Goal: Transaction & Acquisition: Purchase product/service

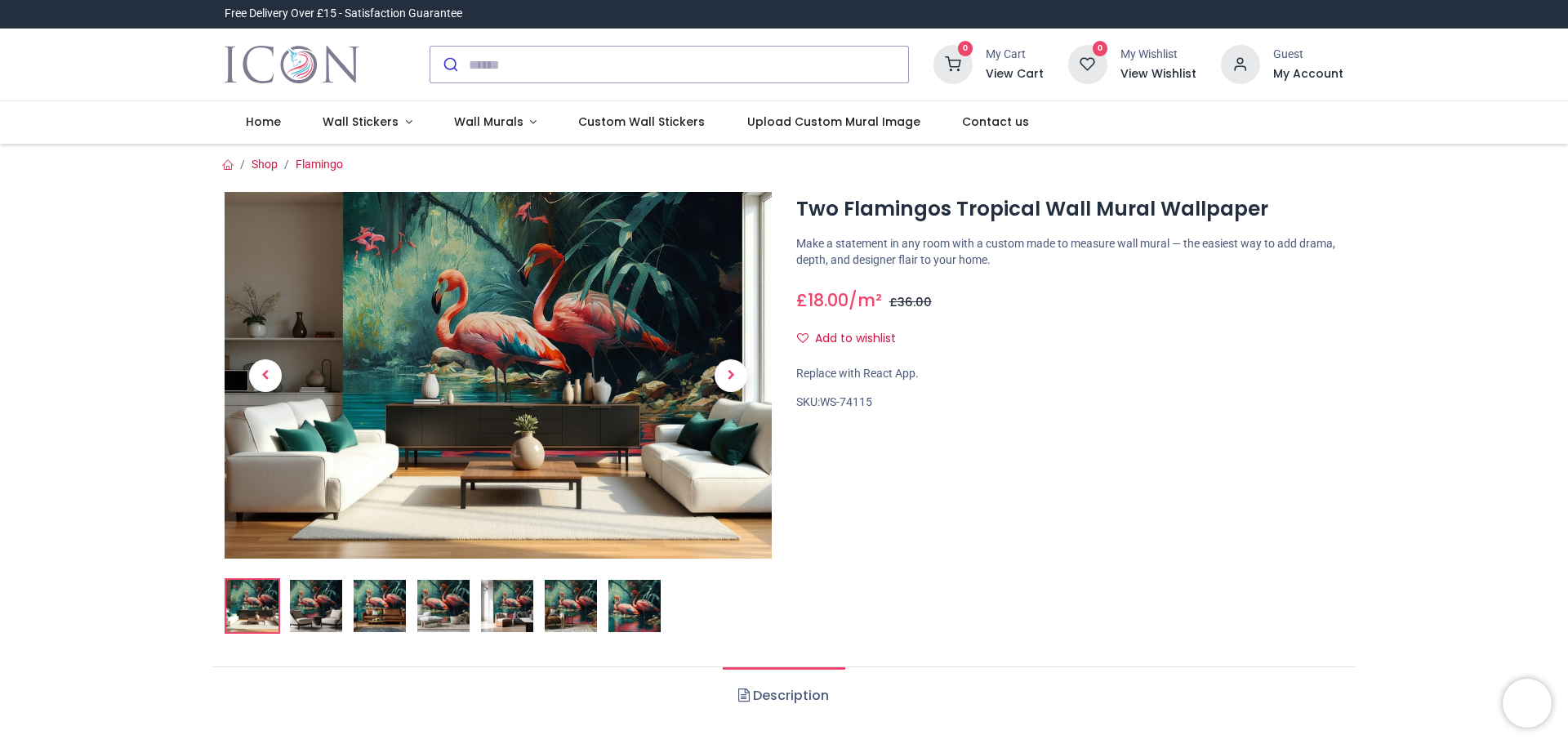
click at [315, 608] on img at bounding box center [316, 606] width 52 height 52
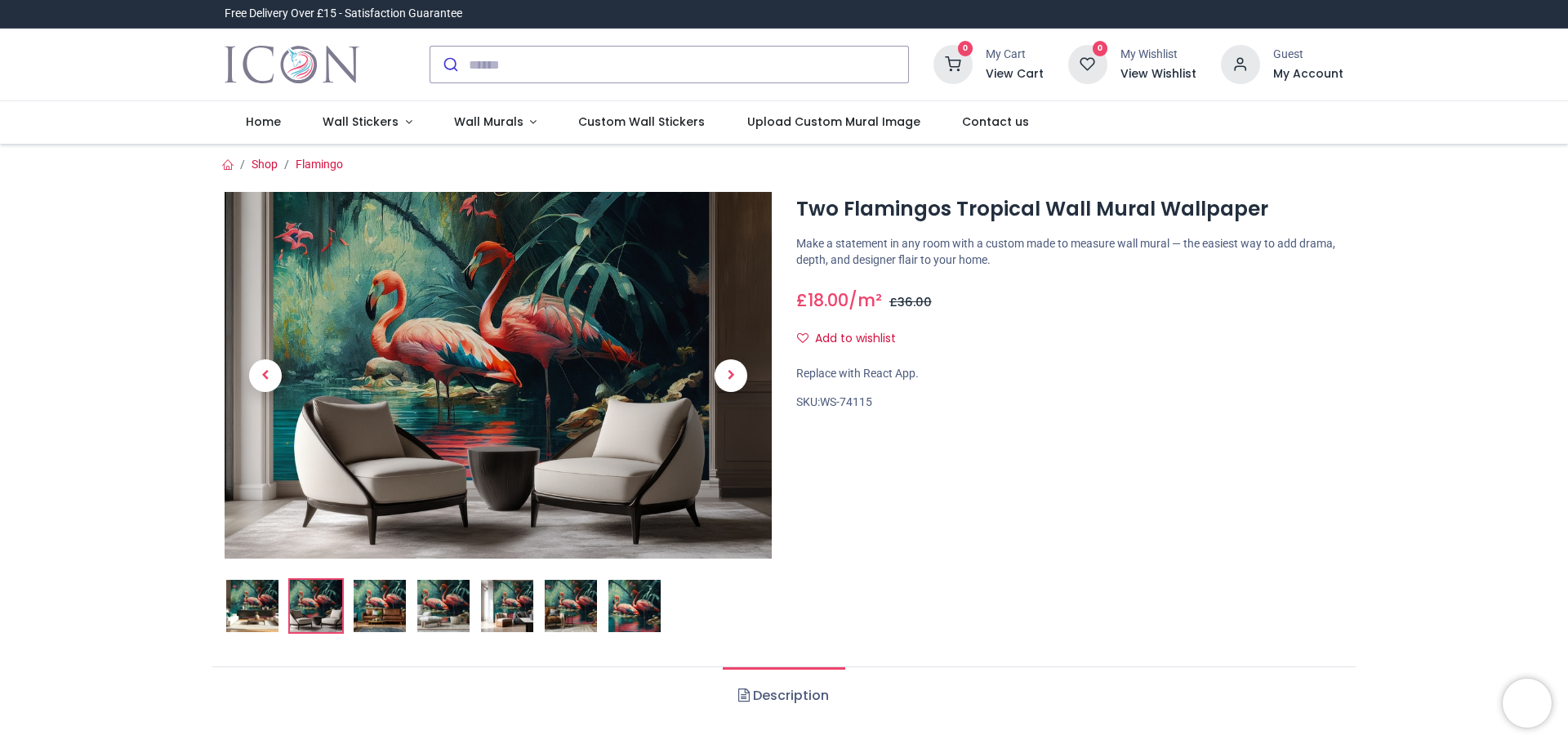
click at [377, 326] on img at bounding box center [498, 375] width 547 height 367
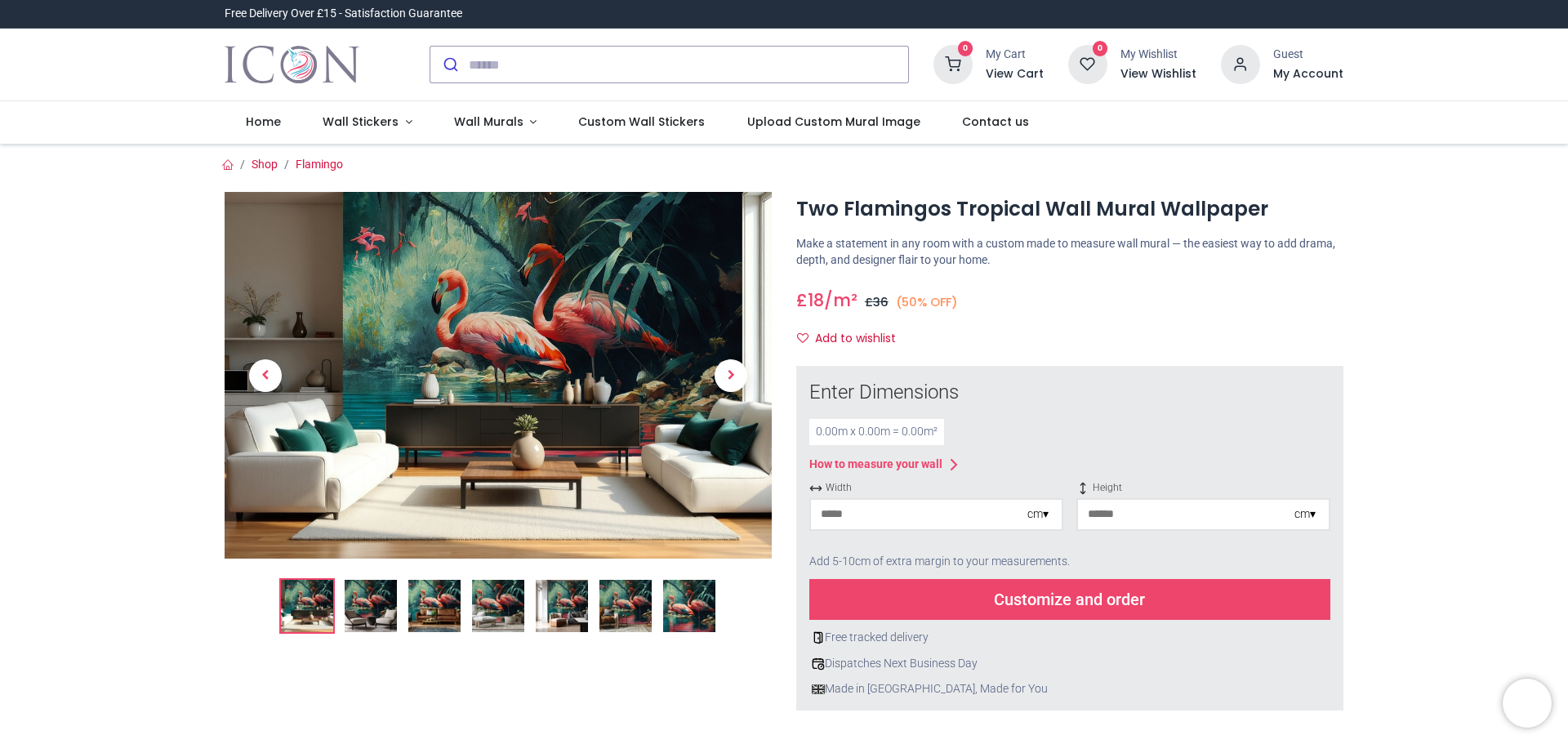
click at [427, 612] on img at bounding box center [435, 606] width 52 height 52
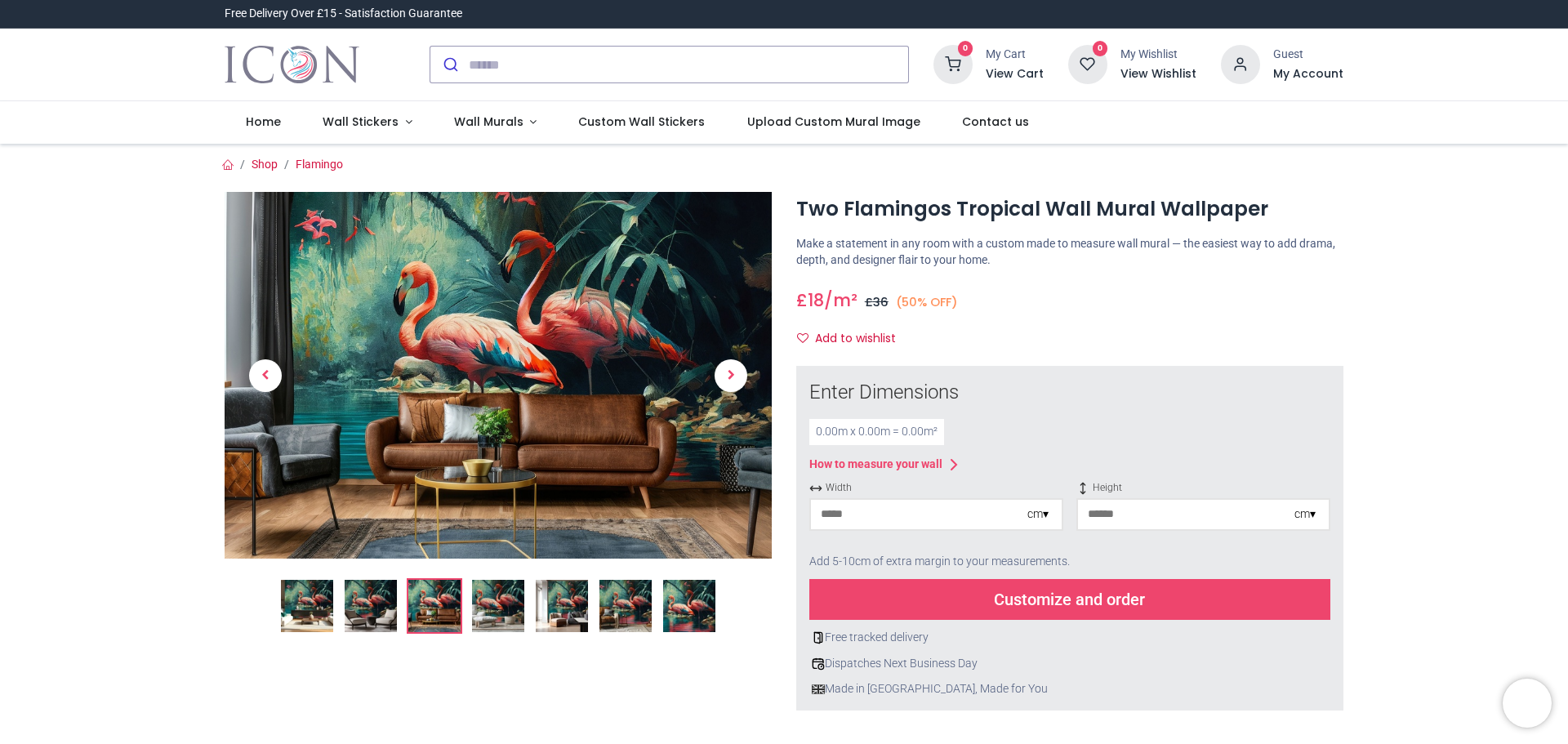
click at [492, 611] on img at bounding box center [499, 606] width 52 height 52
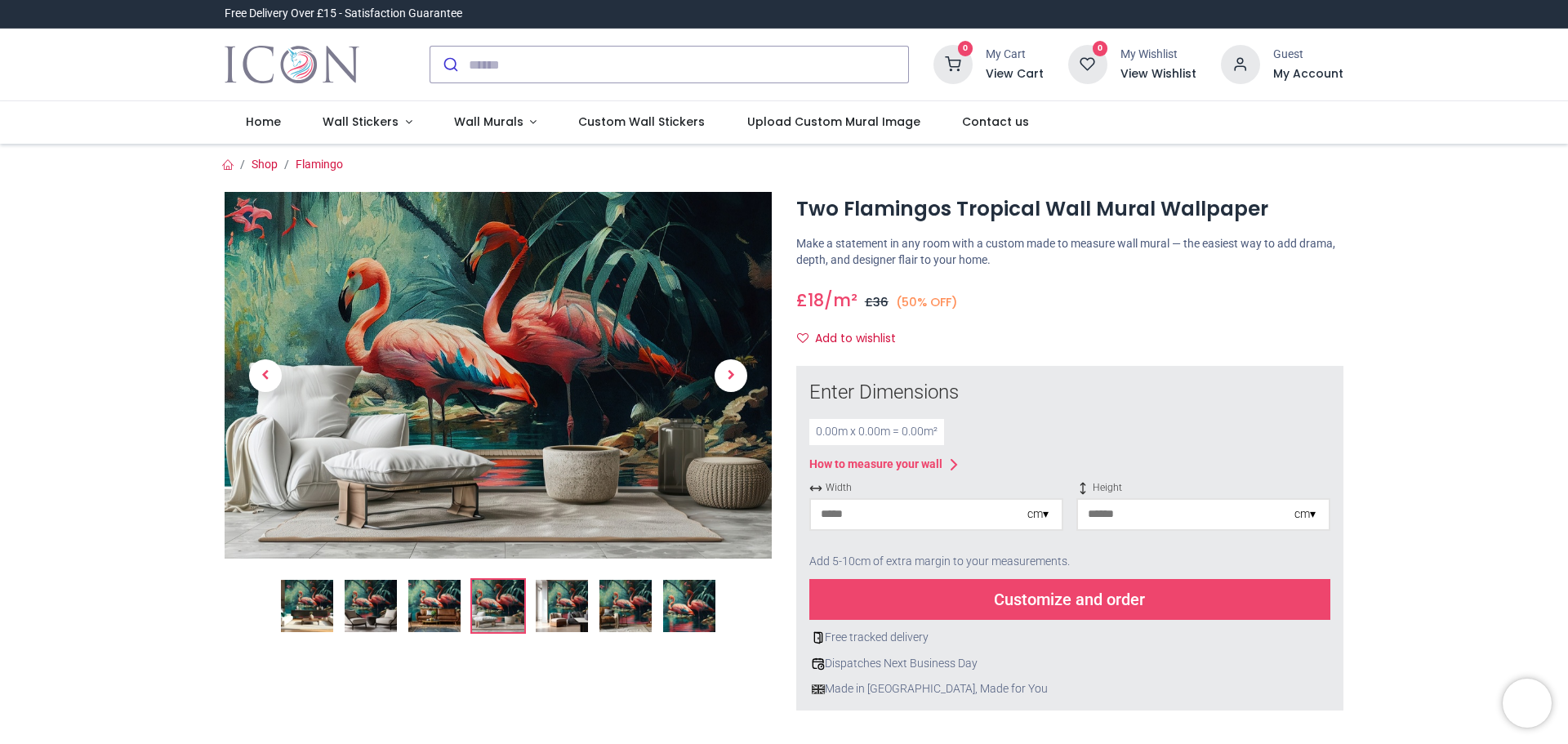
click at [557, 605] on img at bounding box center [561, 606] width 52 height 52
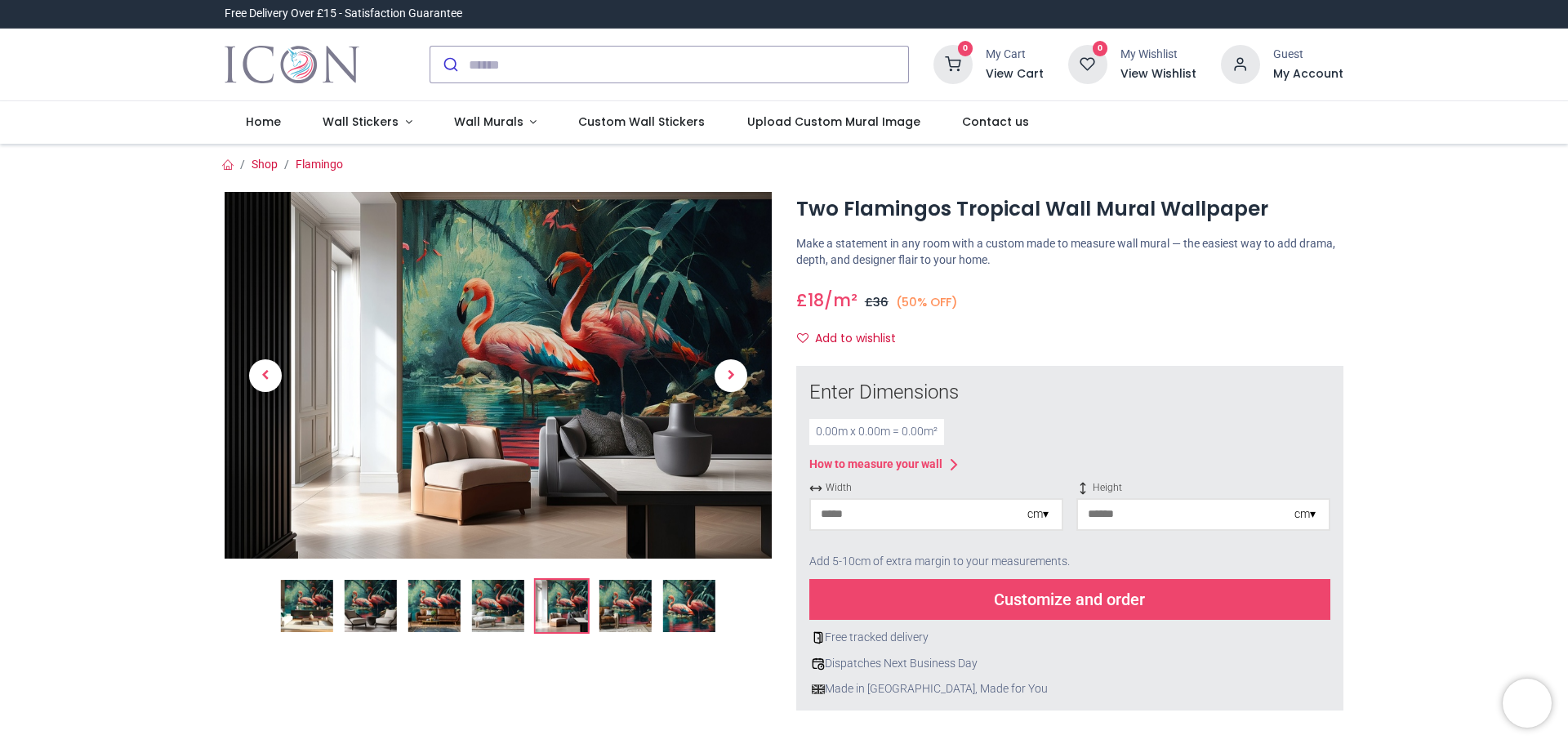
click at [603, 603] on img at bounding box center [625, 606] width 52 height 52
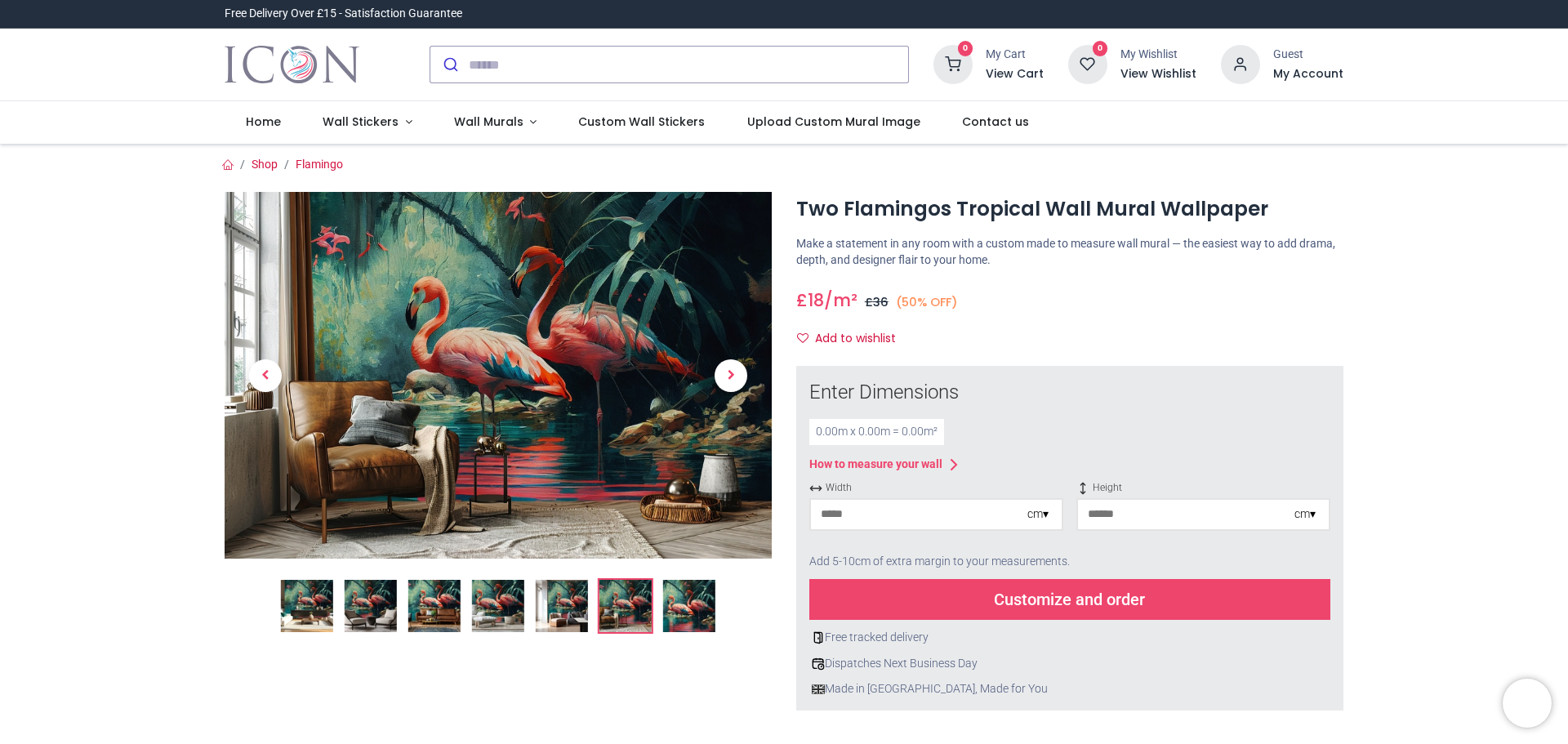
click at [677, 610] on img at bounding box center [689, 606] width 52 height 52
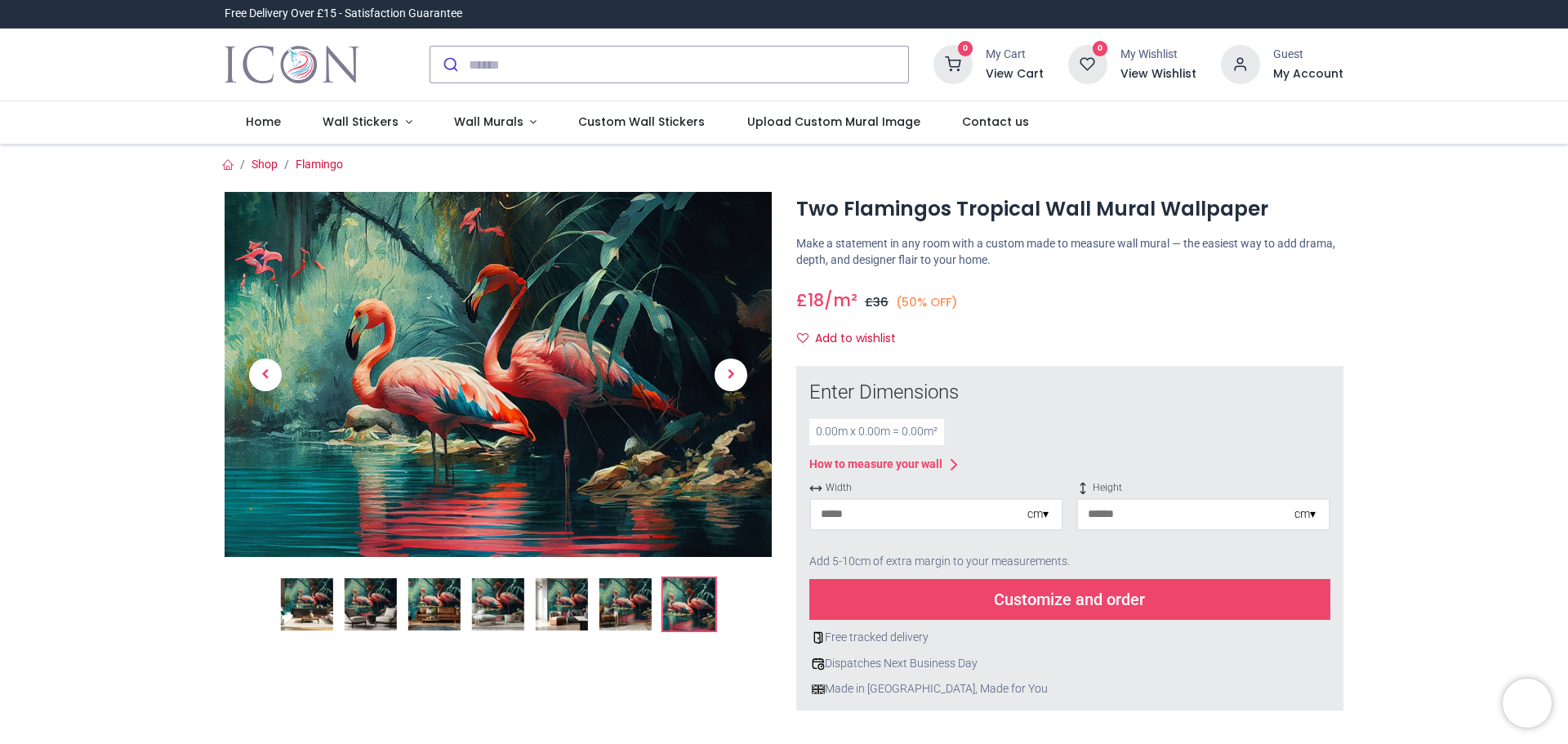
click at [894, 516] on input "number" at bounding box center [919, 514] width 217 height 30
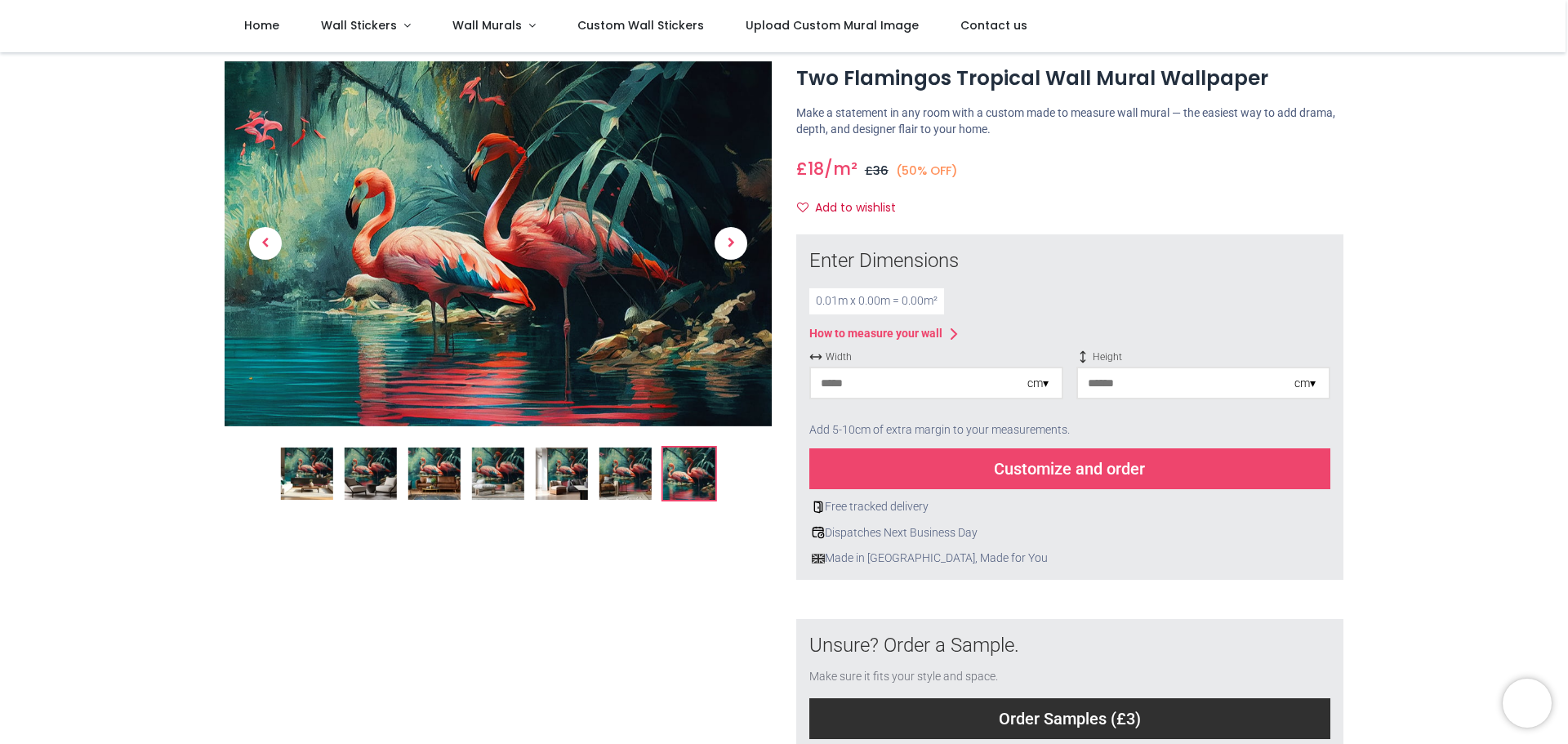
scroll to position [82, 0]
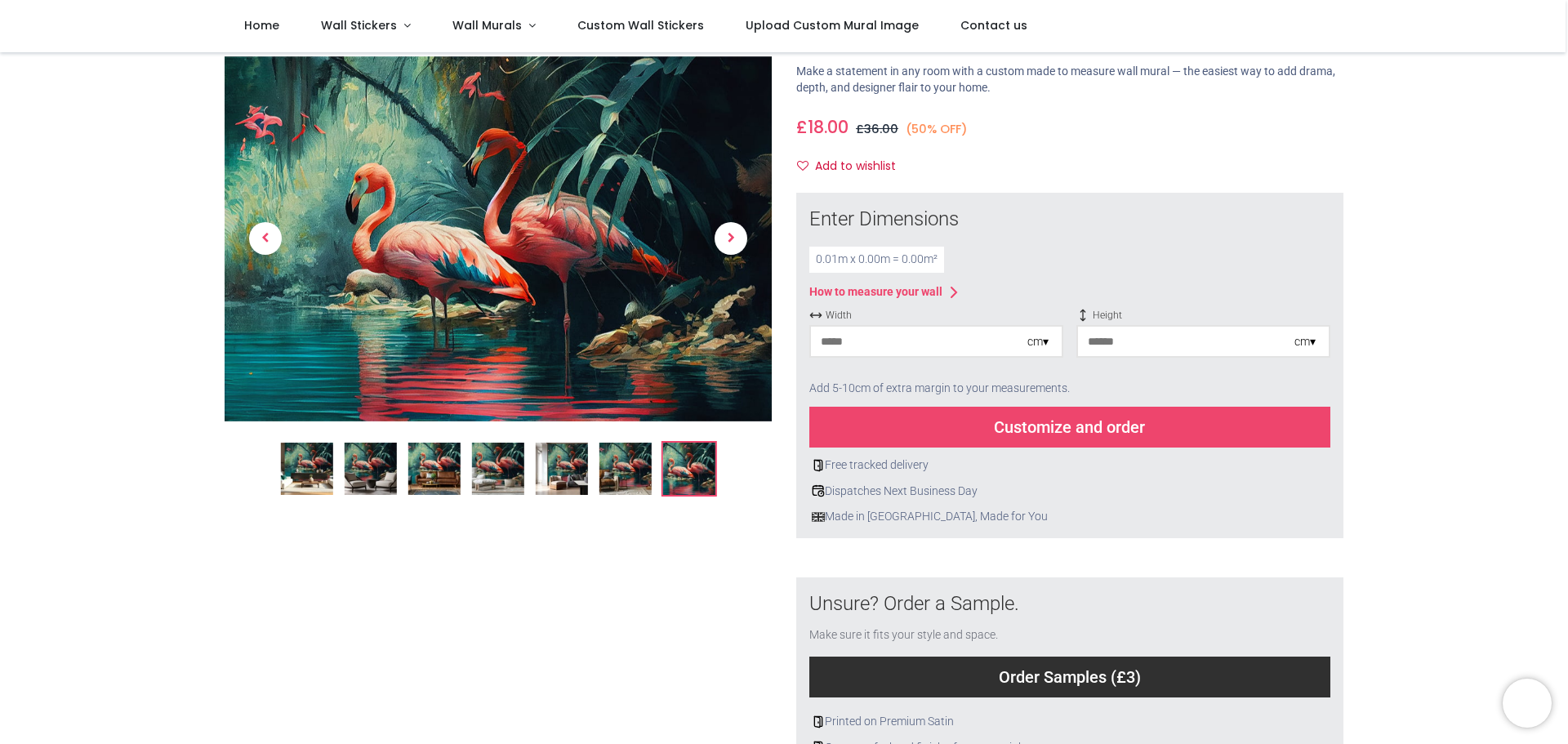
click at [828, 342] on input "*" at bounding box center [919, 341] width 217 height 30
type input "*"
click at [1042, 342] on div "cm ▾" at bounding box center [1037, 341] width 21 height 17
click at [893, 396] on div "Inches (inch)" at bounding box center [936, 397] width 251 height 27
click at [880, 345] on input "number" at bounding box center [911, 341] width 199 height 30
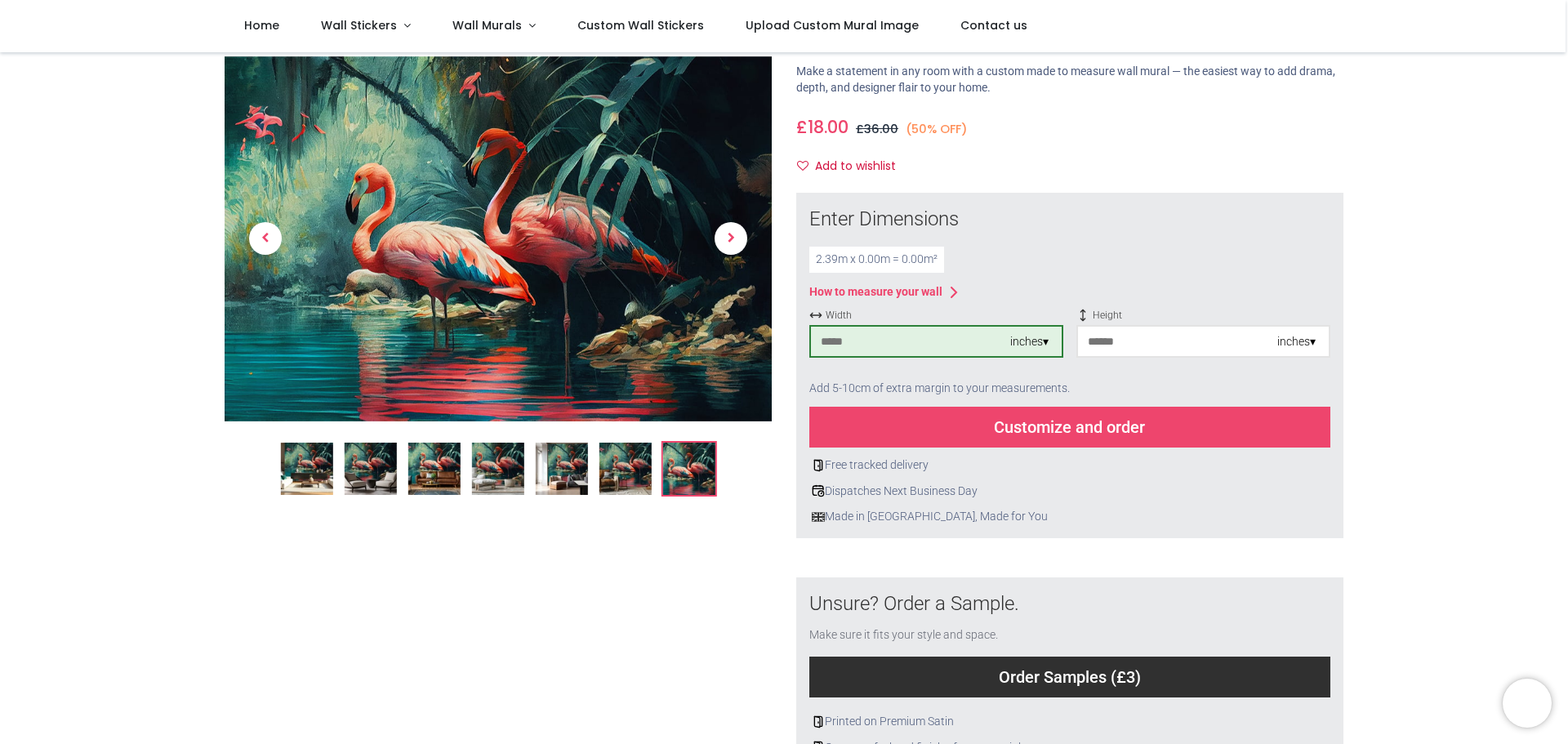
type input "*"
type input "**"
type input "***"
click at [893, 437] on div "Customize and order" at bounding box center [1069, 427] width 521 height 41
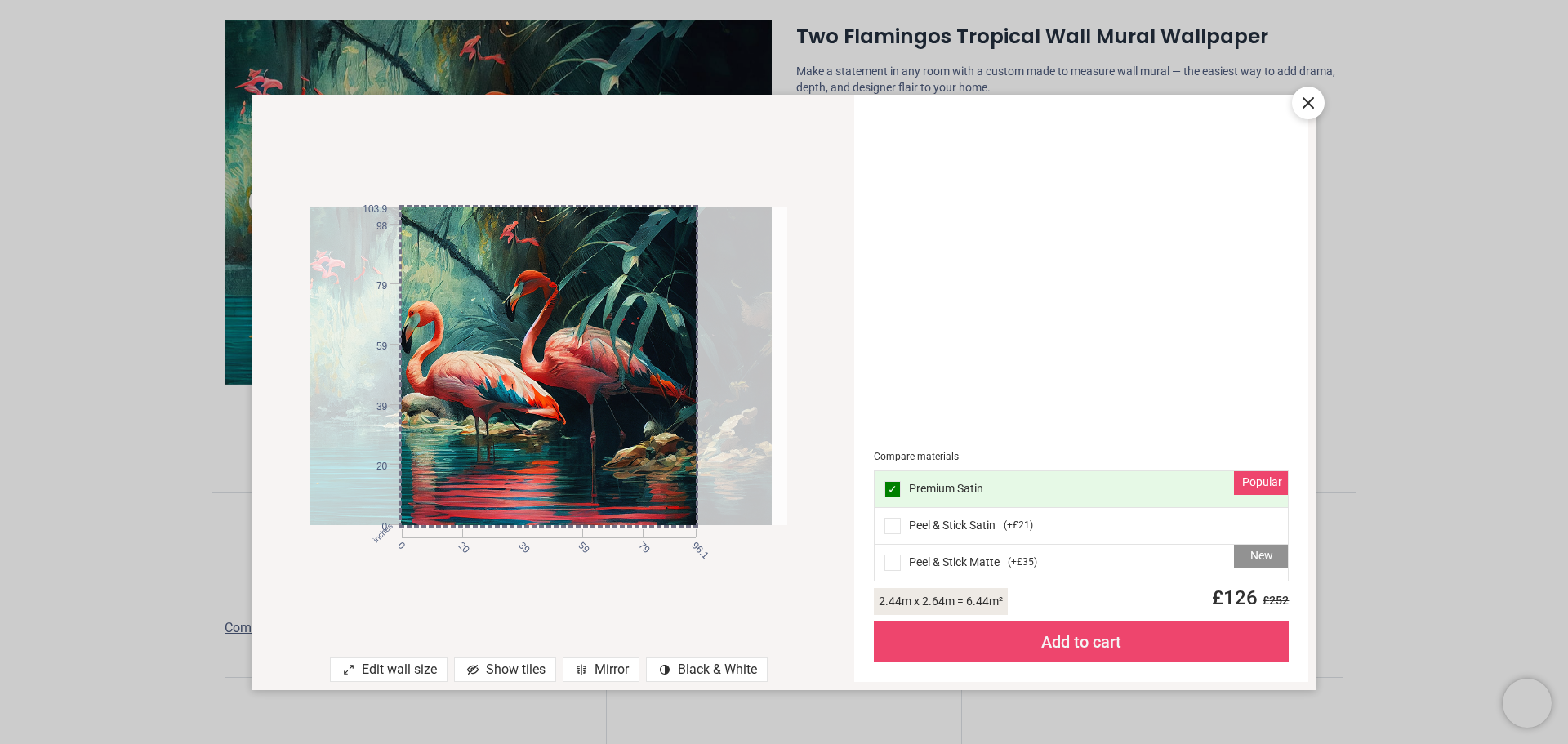
drag, startPoint x: 638, startPoint y: 422, endPoint x: 623, endPoint y: 420, distance: 15.1
click at [623, 420] on div at bounding box center [533, 367] width 476 height 318
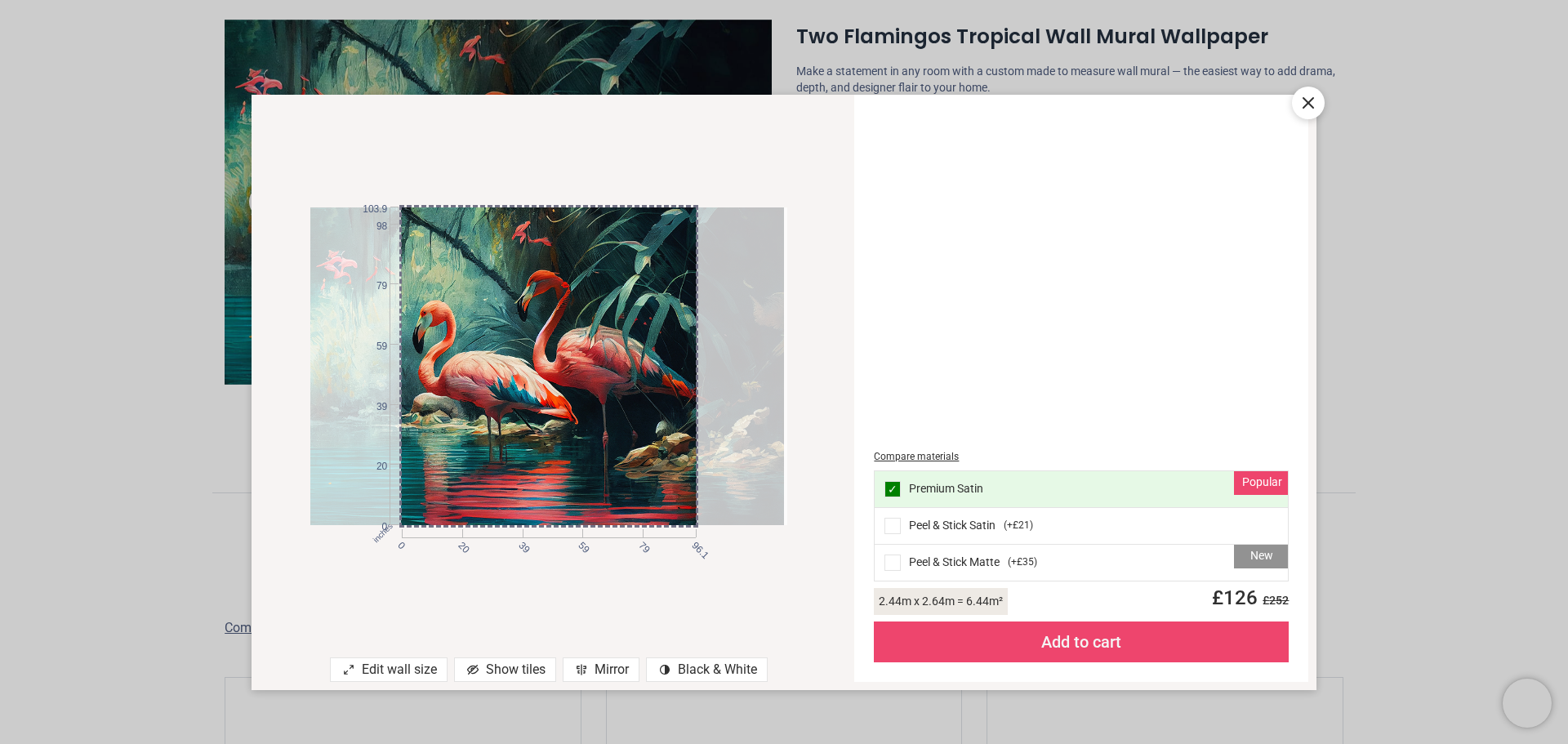
drag, startPoint x: 633, startPoint y: 417, endPoint x: 645, endPoint y: 421, distance: 12.6
click at [645, 421] on div at bounding box center [545, 367] width 476 height 318
click at [568, 391] on div at bounding box center [546, 367] width 476 height 318
click at [704, 666] on div "contrast [#907] Created with Sketch. Black & White" at bounding box center [706, 670] width 121 height 24
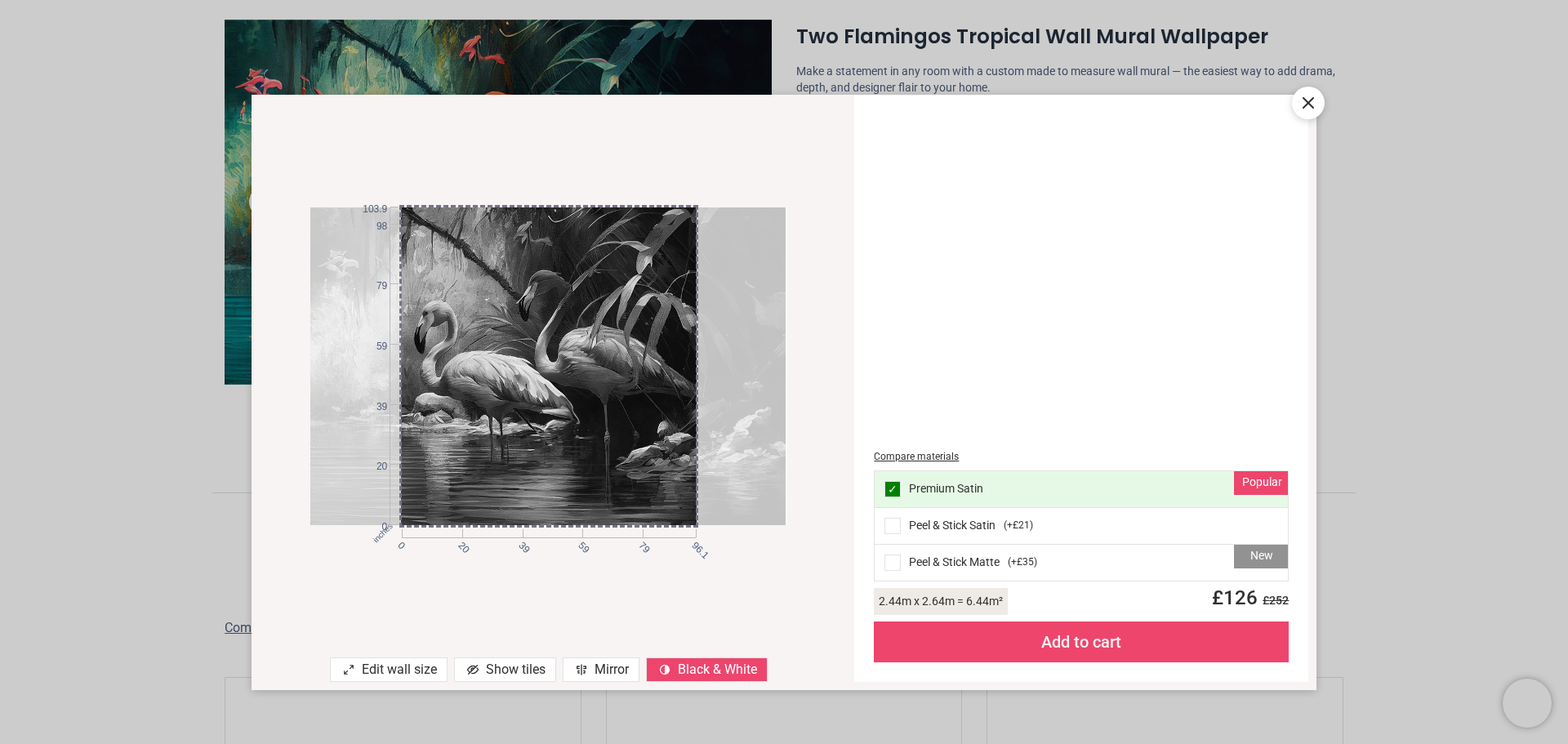
click at [704, 666] on div "contrast [#907] Created with Sketch. Black & White" at bounding box center [706, 670] width 121 height 24
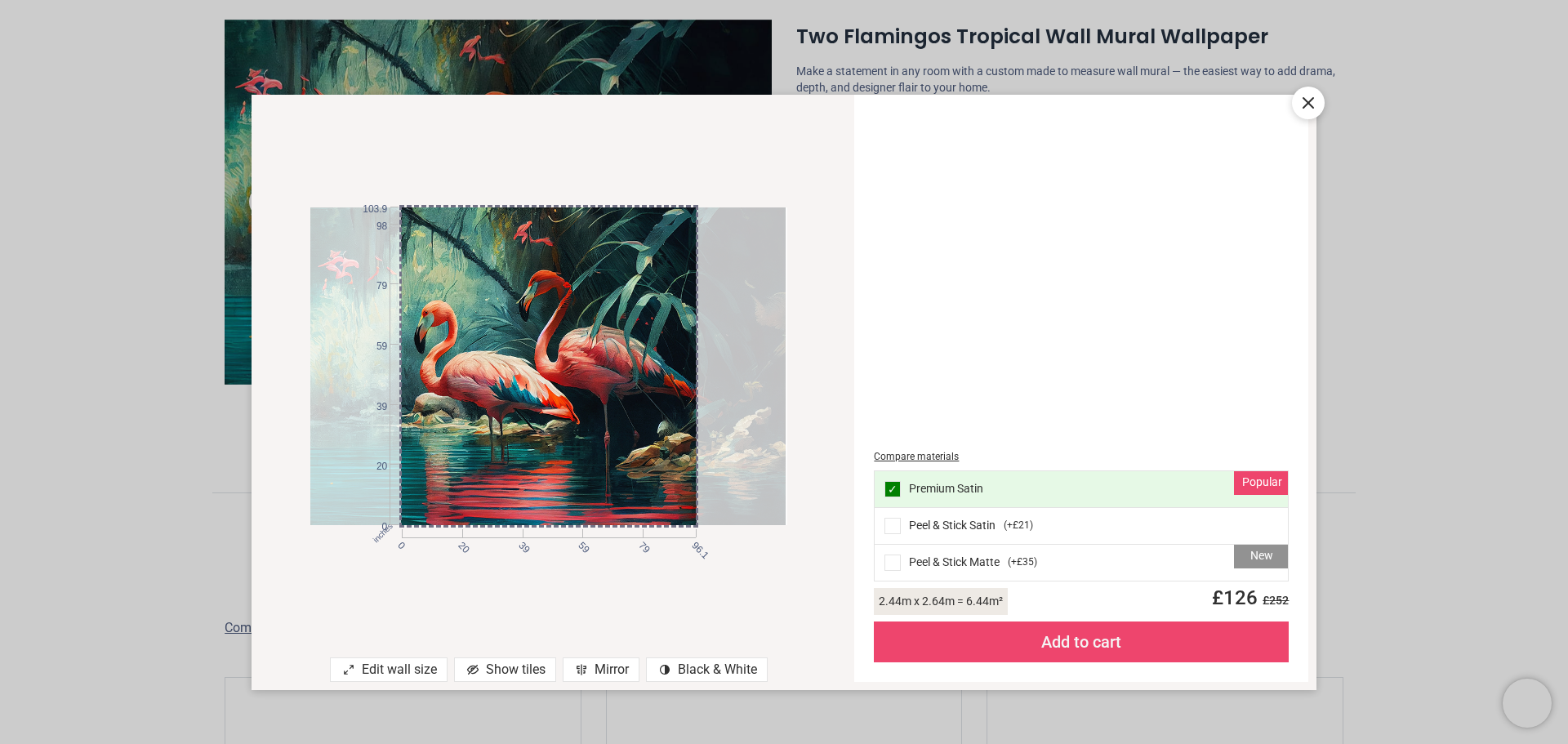
click at [599, 669] on div "Mirror" at bounding box center [601, 670] width 77 height 24
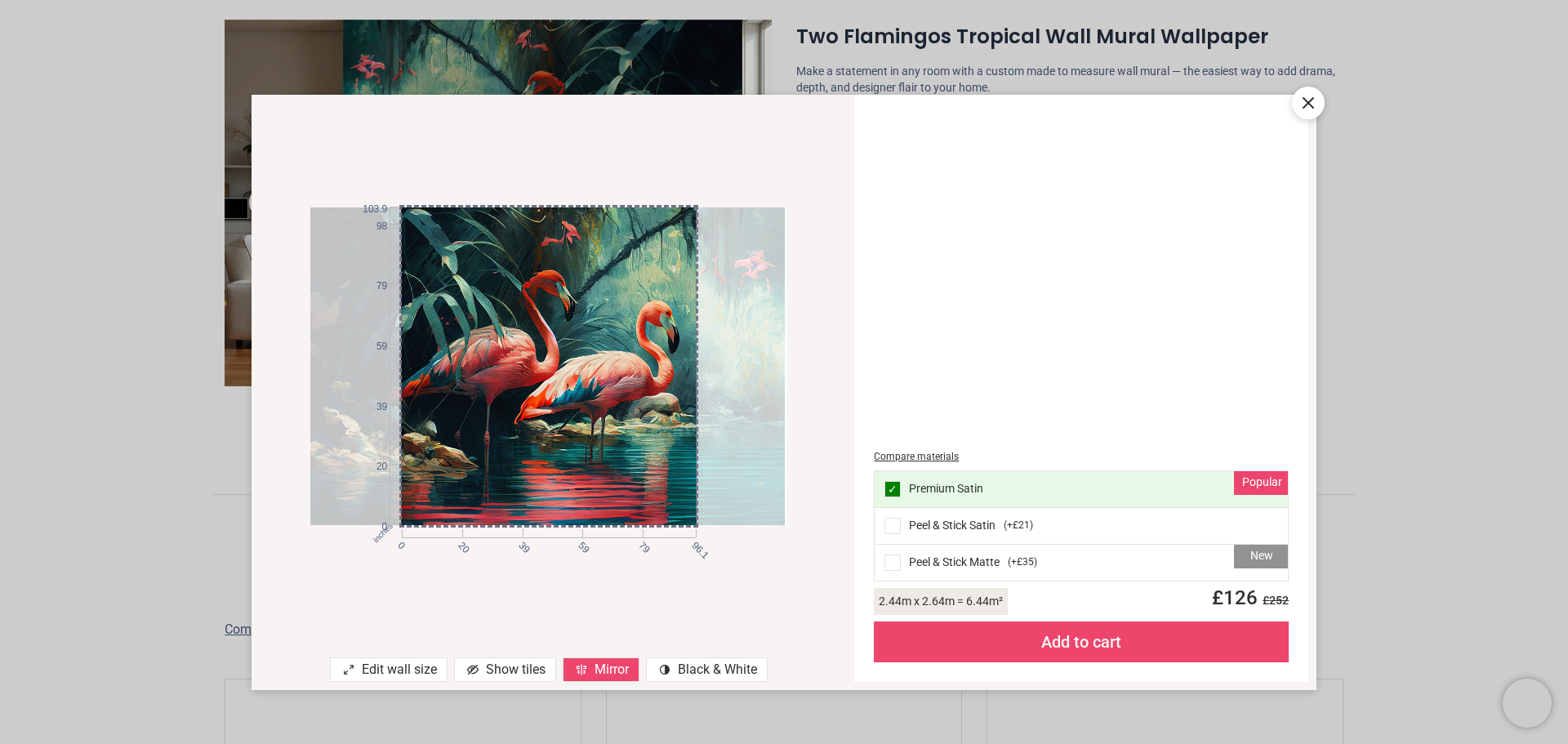
click at [599, 669] on div "Mirror" at bounding box center [601, 670] width 77 height 24
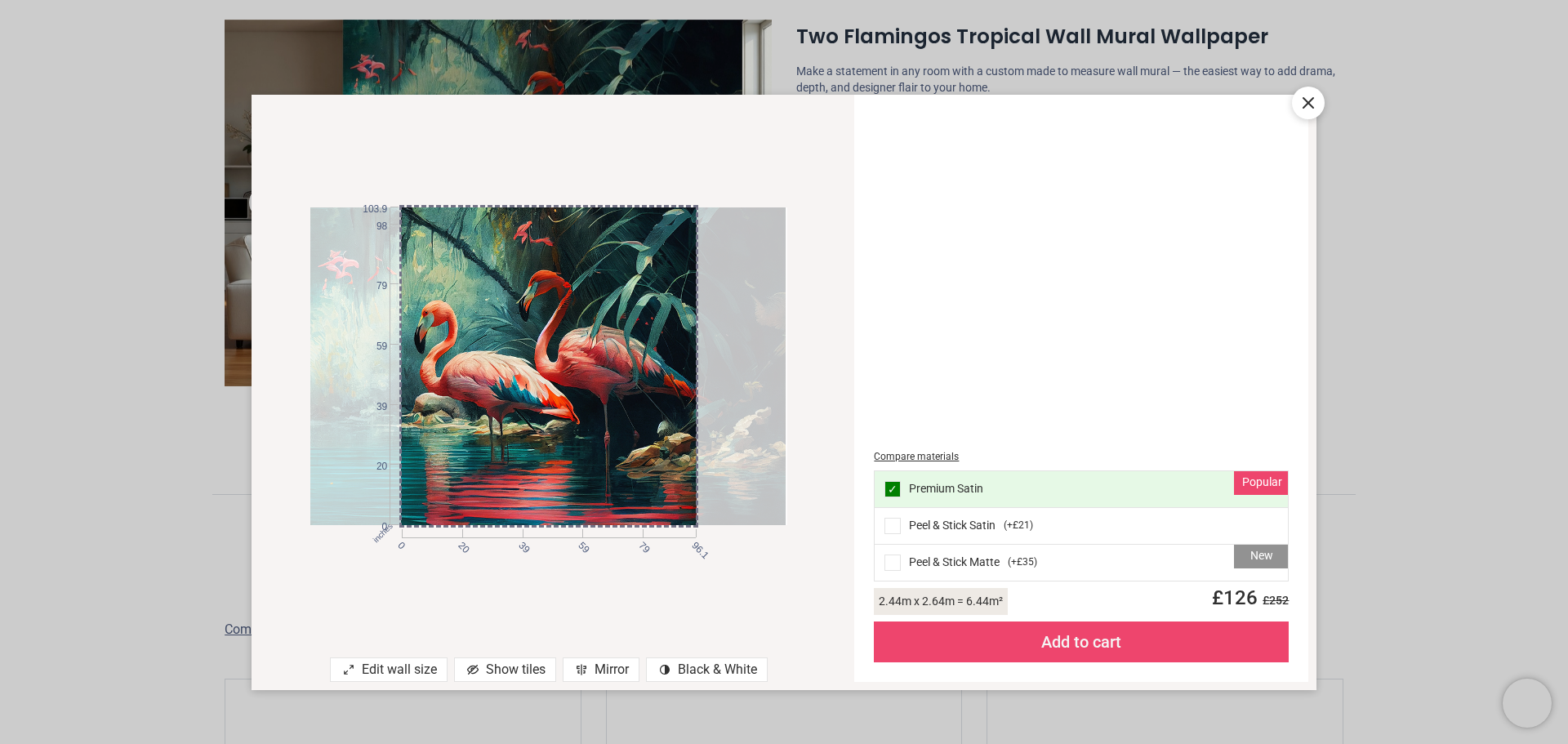
click at [491, 669] on div "Show tiles" at bounding box center [505, 670] width 102 height 24
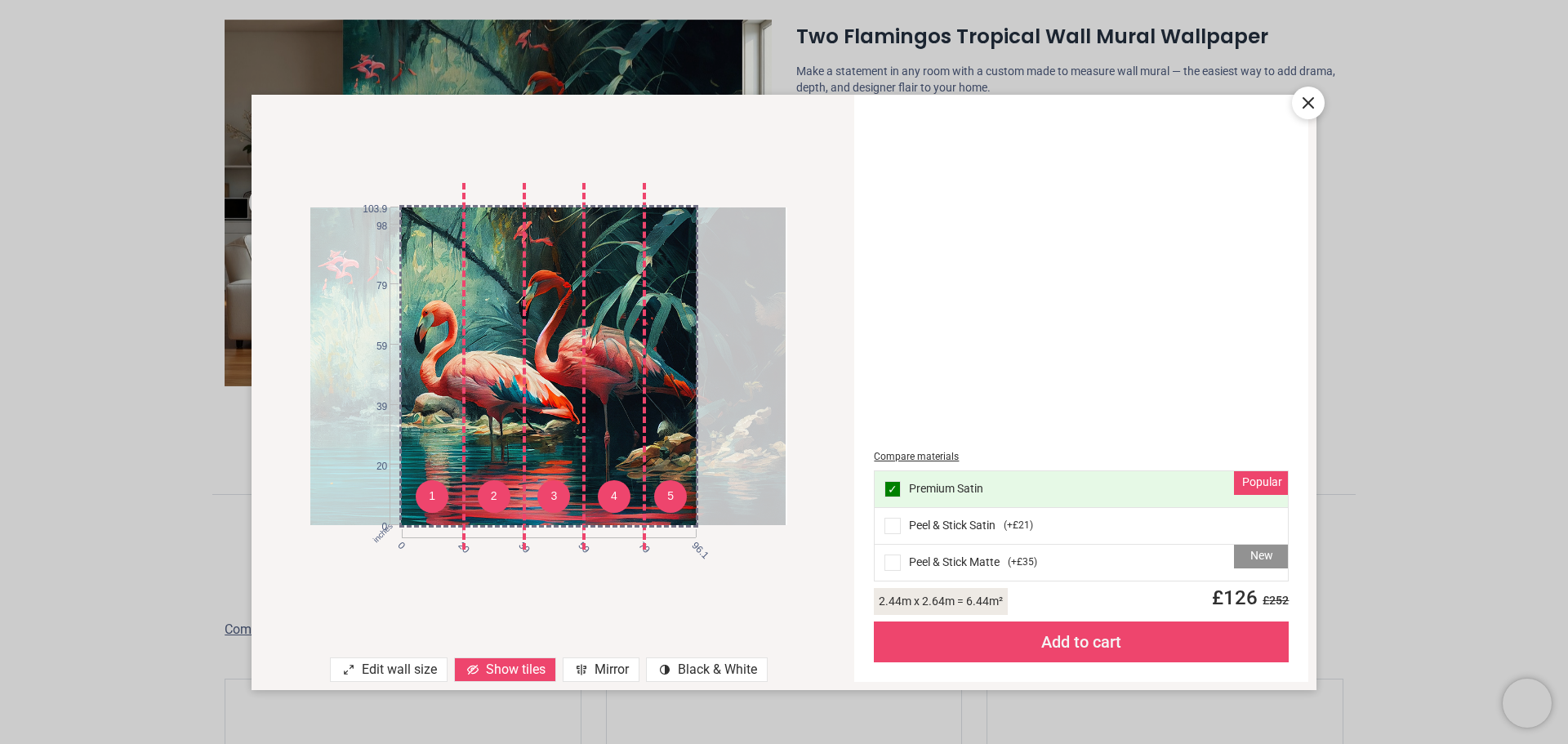
click at [1308, 102] on icon at bounding box center [1308, 102] width 10 height 10
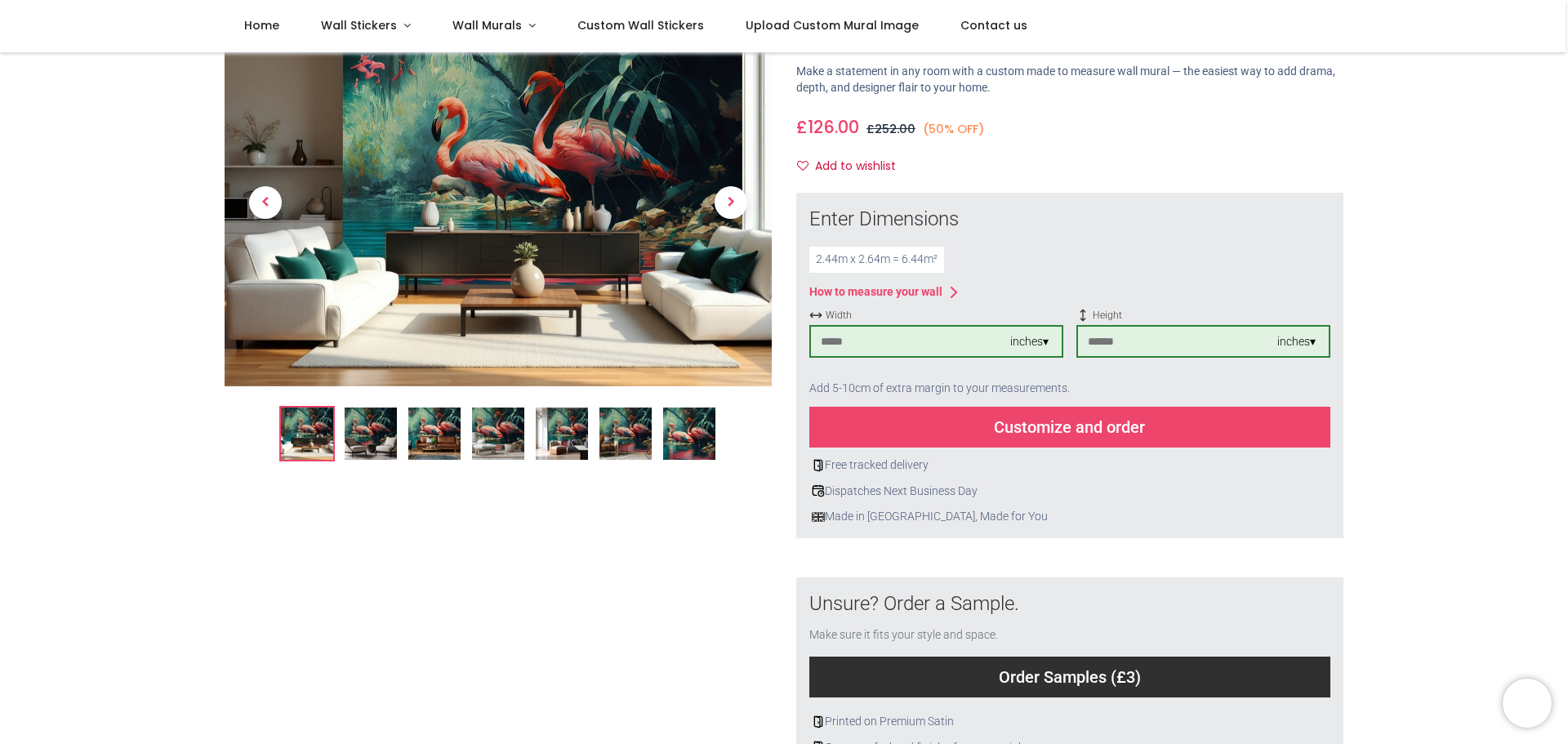
click at [832, 345] on input "**" at bounding box center [911, 341] width 199 height 30
type input "*"
type input "***"
click at [968, 429] on div "Customize and order" at bounding box center [1069, 427] width 521 height 41
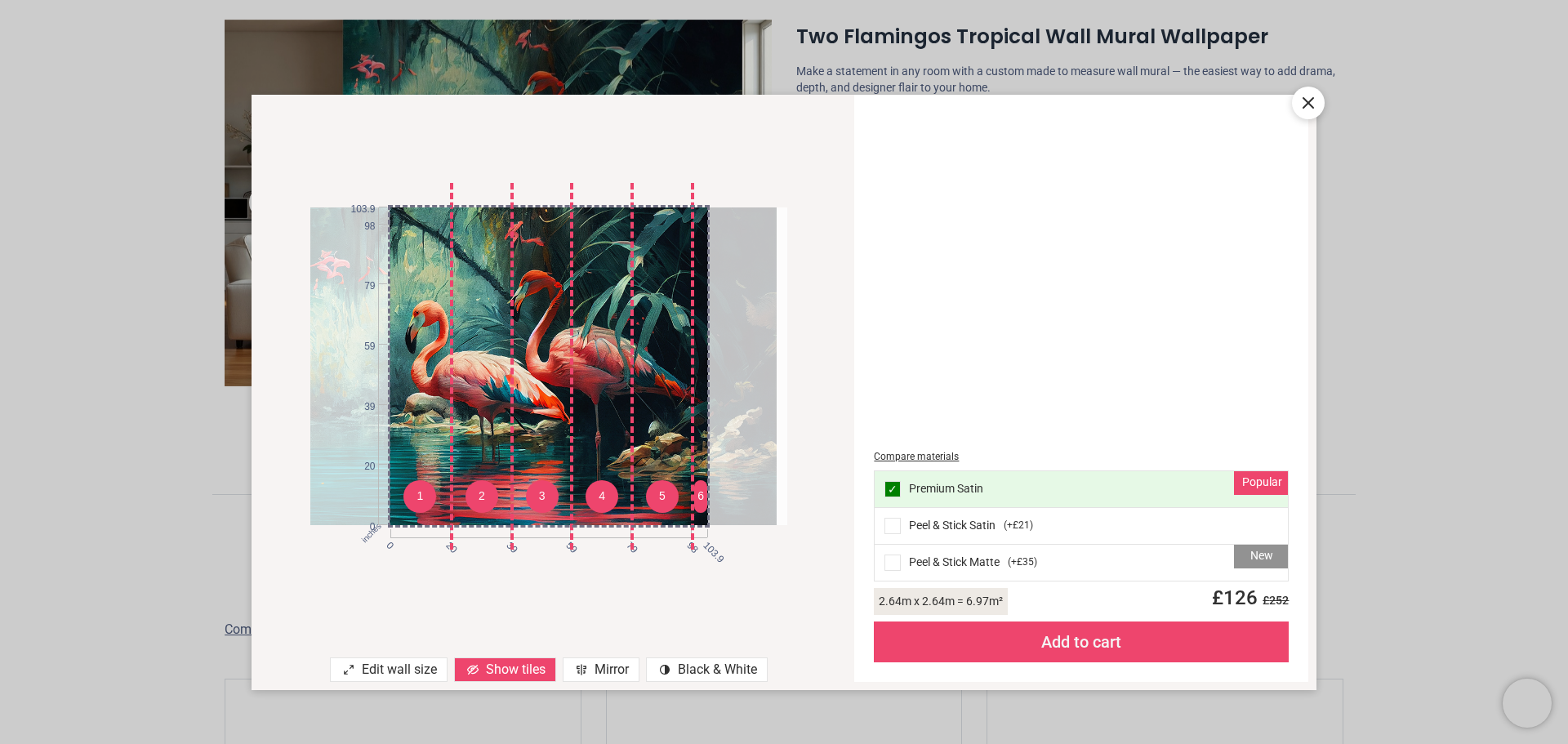
drag, startPoint x: 591, startPoint y: 443, endPoint x: 581, endPoint y: 447, distance: 10.8
click at [581, 447] on div at bounding box center [537, 367] width 476 height 318
click at [593, 459] on div at bounding box center [536, 367] width 476 height 318
drag, startPoint x: 547, startPoint y: 435, endPoint x: 547, endPoint y: 424, distance: 11.0
click at [547, 424] on div at bounding box center [534, 367] width 476 height 318
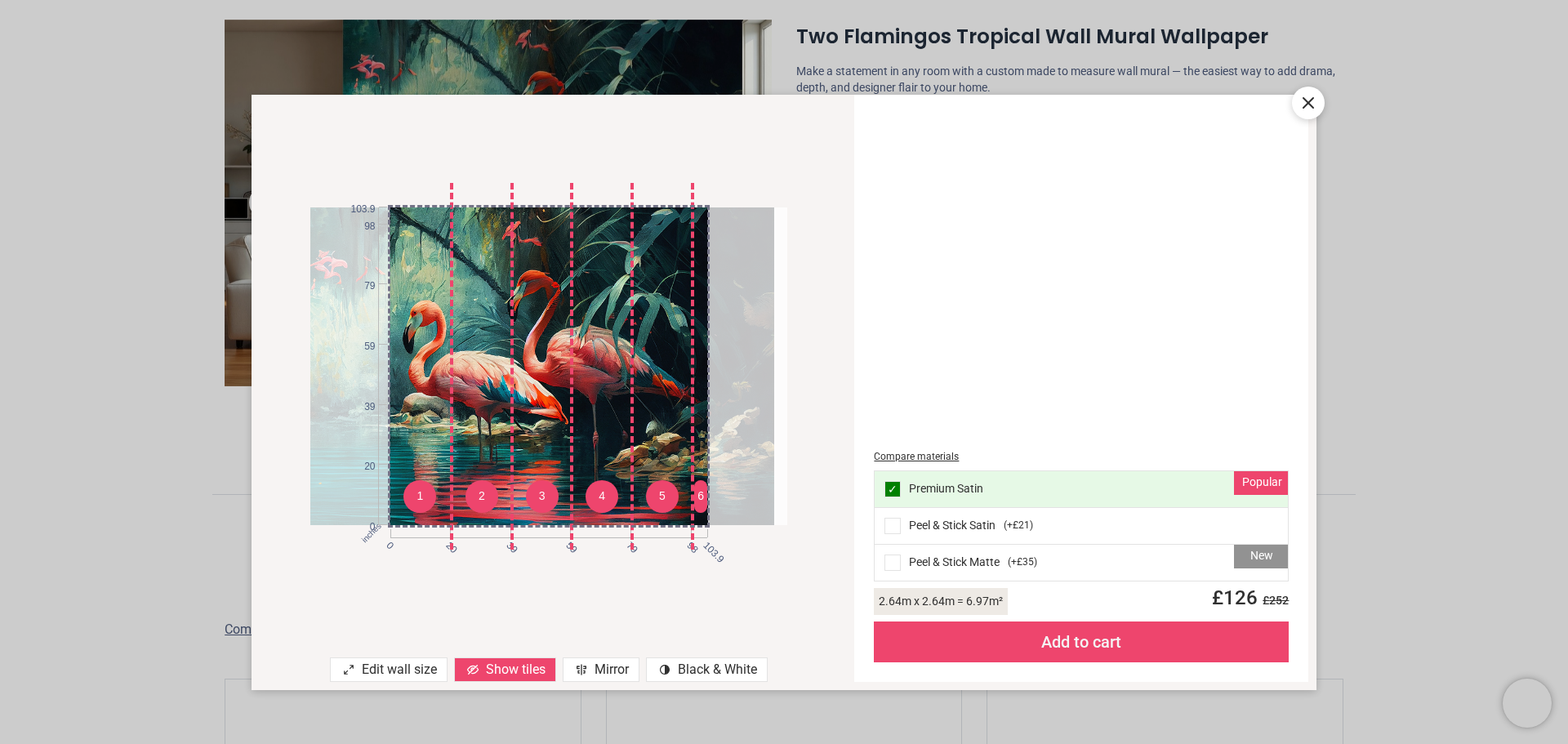
click at [398, 667] on div "Edit wall size" at bounding box center [389, 670] width 118 height 24
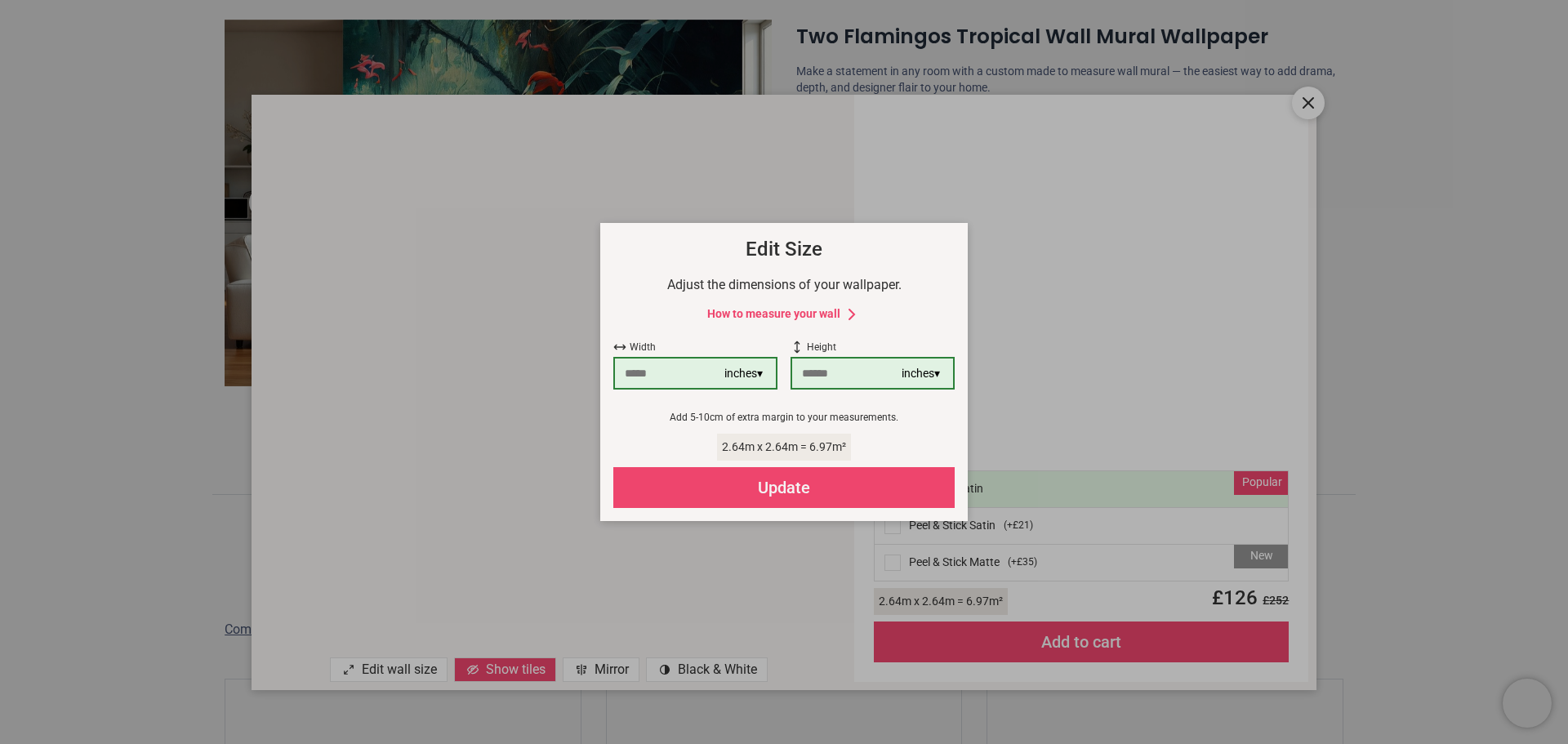
click at [398, 667] on div "× How to Measure Your Wall Standard Wall Measure from edge to edge at the wides…" at bounding box center [784, 372] width 1568 height 744
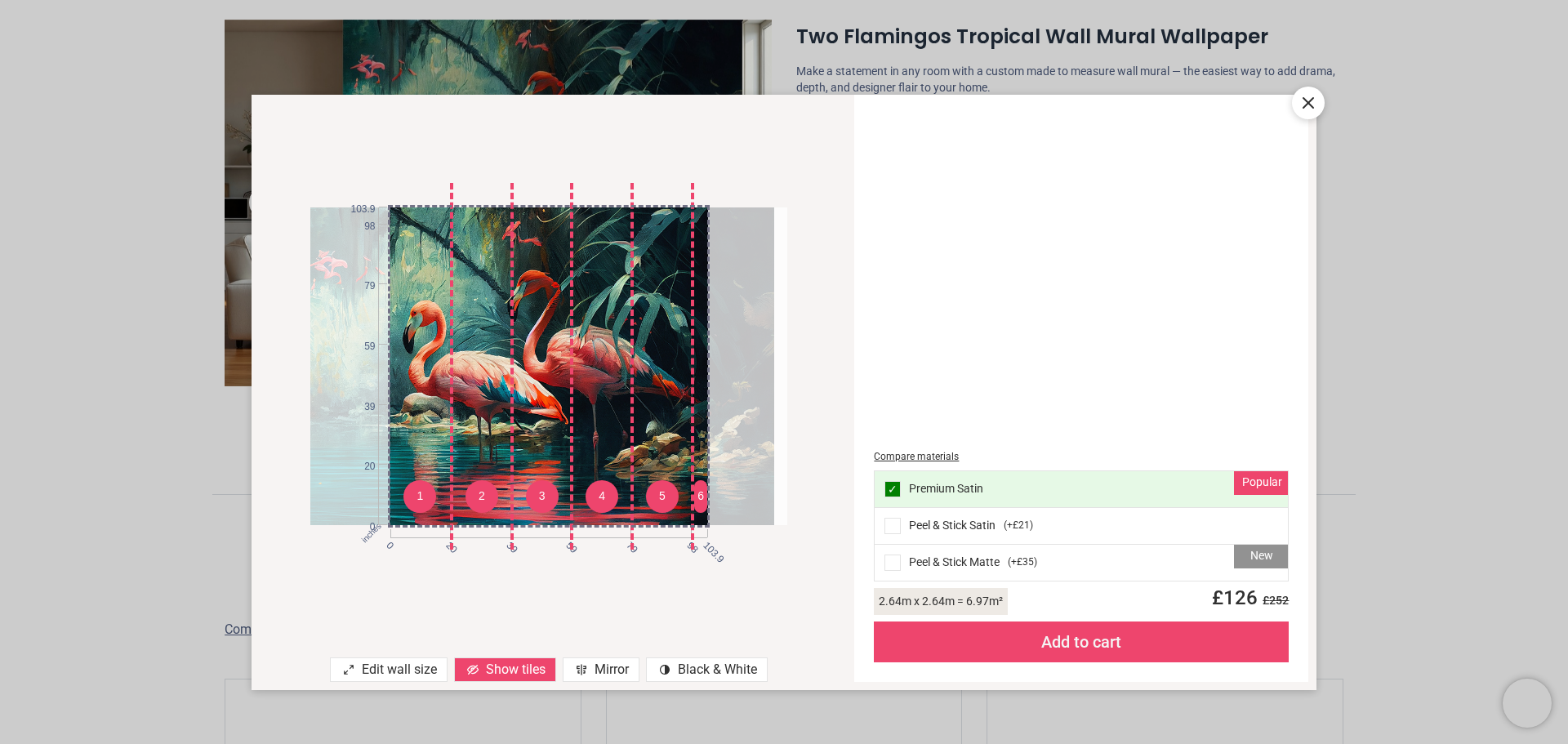
click at [1304, 101] on icon at bounding box center [1308, 103] width 19 height 19
